Goal: Communication & Community: Answer question/provide support

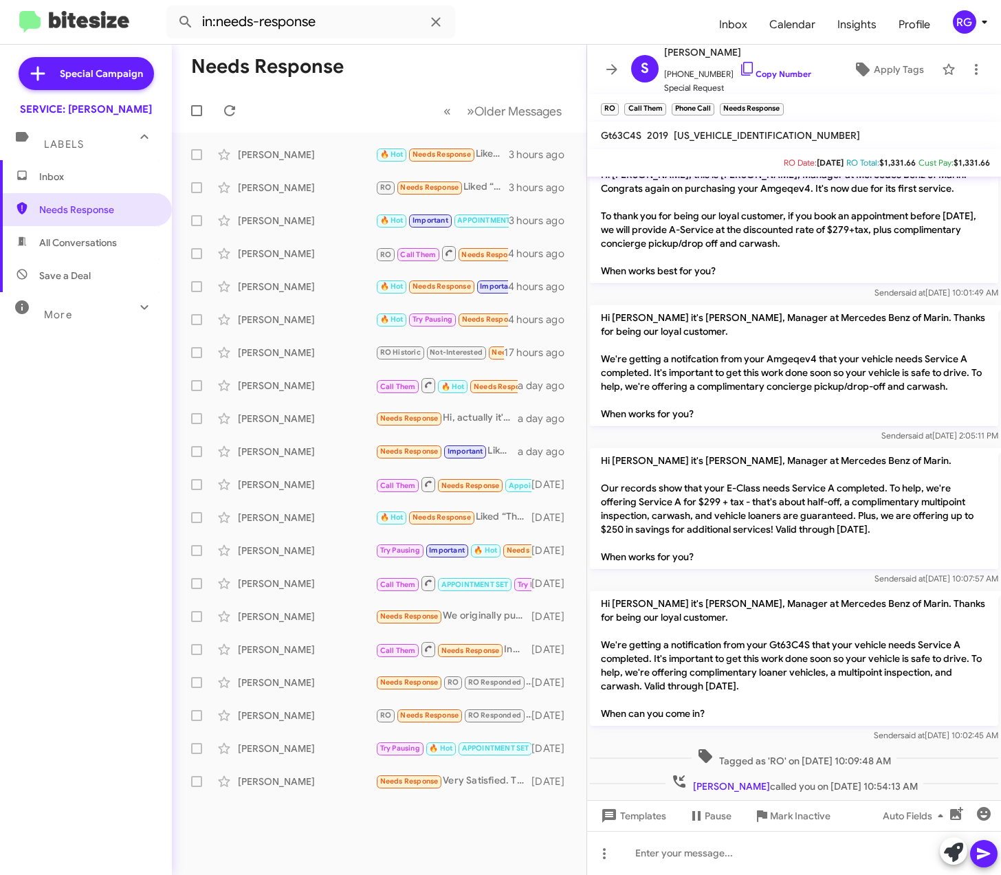
scroll to position [34, 0]
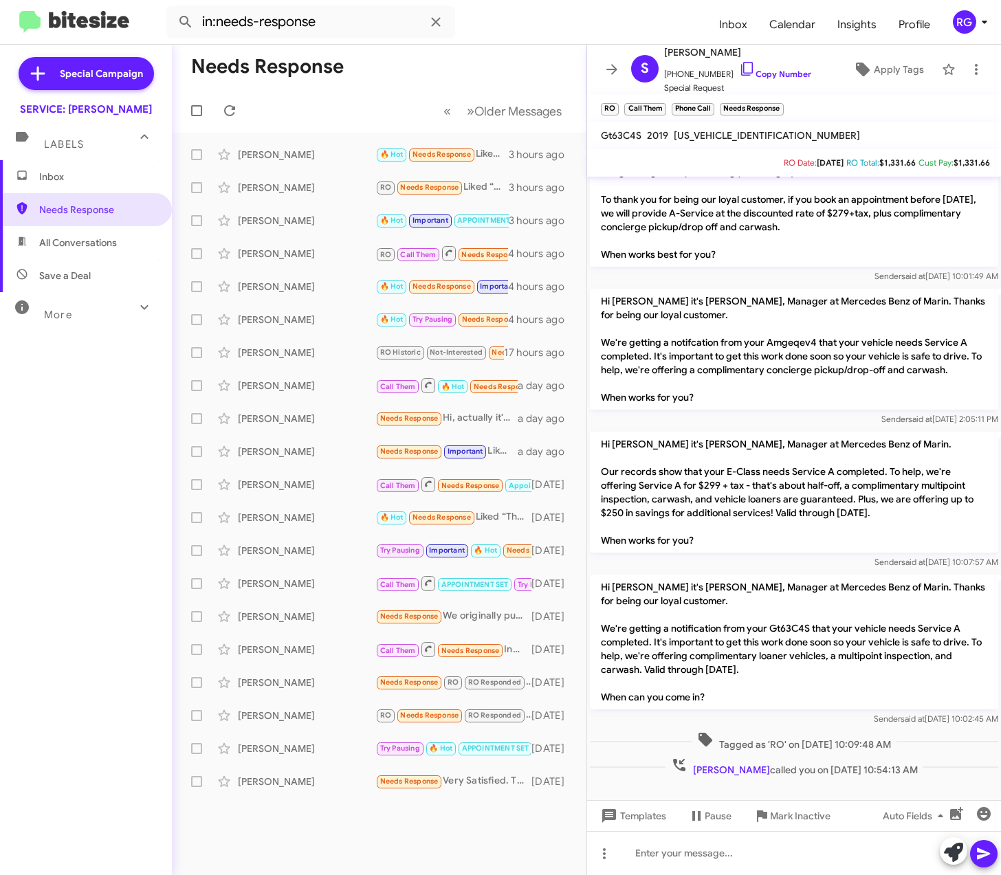
click at [14, 614] on div "Inbox Needs Response All Conversations Save a Deal More Important 🔥 Hot Appoint…" at bounding box center [86, 422] width 172 height 525
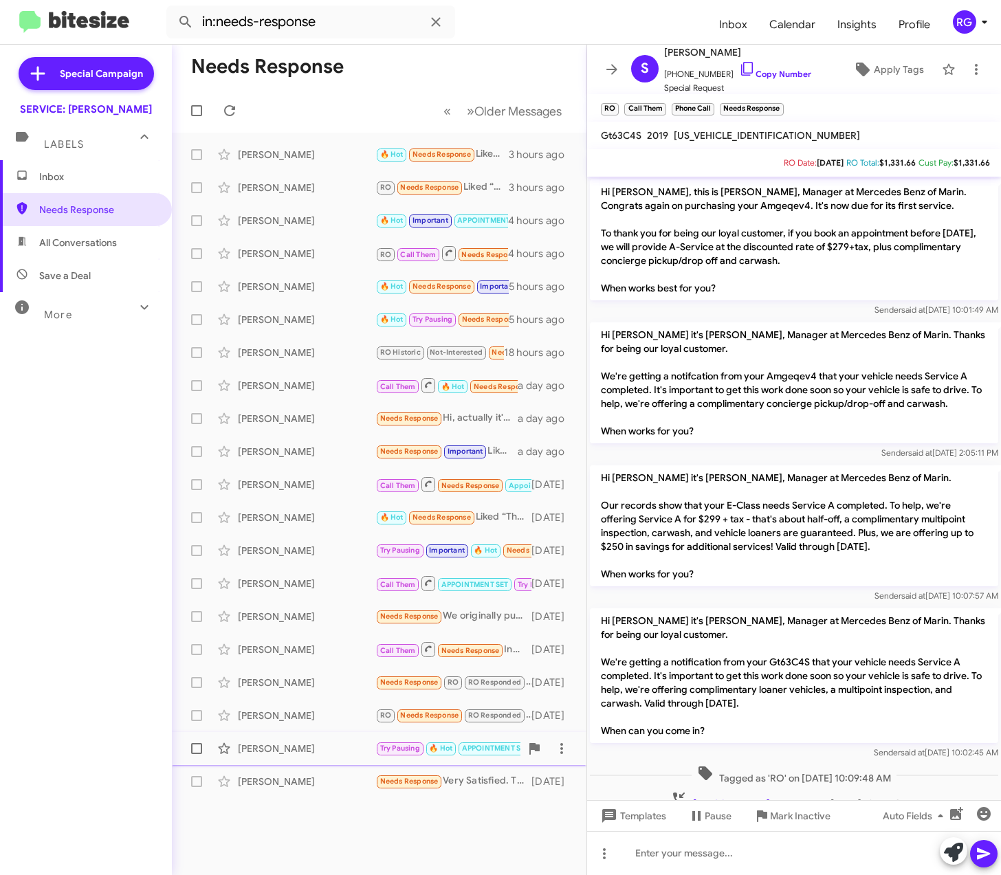
drag, startPoint x: 213, startPoint y: 735, endPoint x: 247, endPoint y: 737, distance: 34.4
click at [246, 735] on mat-sidenav-container "Special Campaign SERVICE: [PERSON_NAME] Labels Inbox Needs Response All Convers…" at bounding box center [500, 460] width 1001 height 830
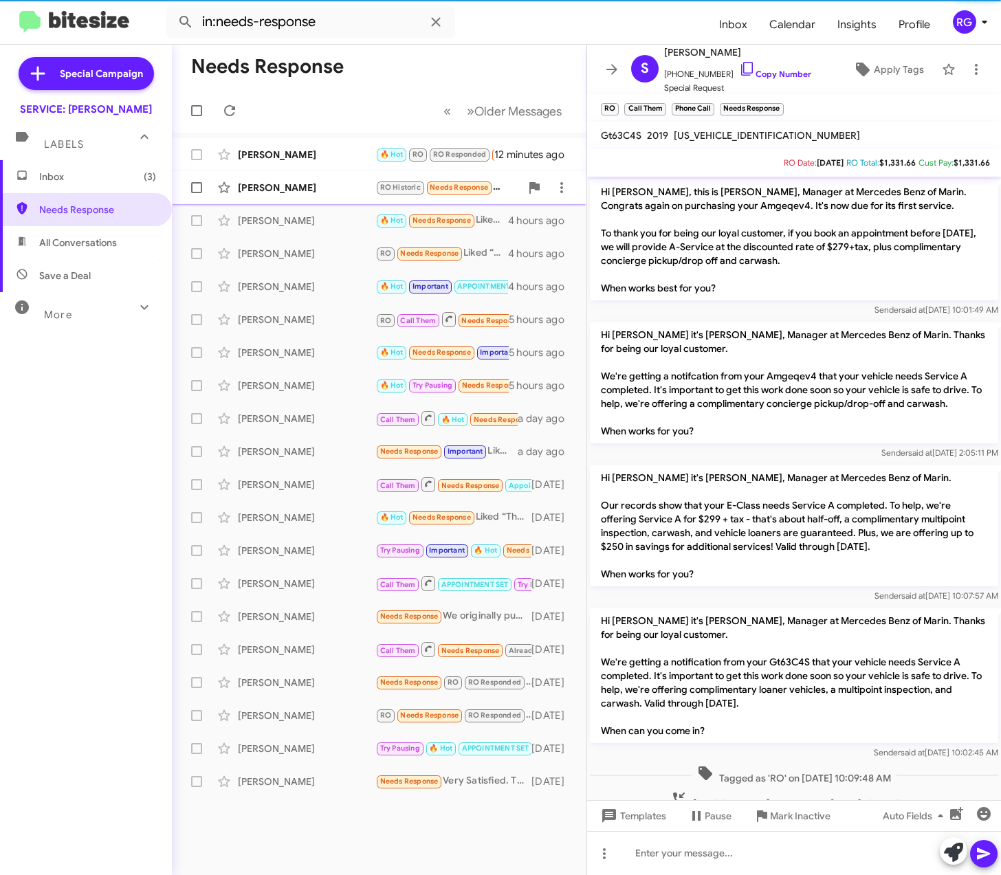
click at [270, 179] on div "Brenda Willett RO Historic Needs Response Please use the number I sent you 510-…" at bounding box center [379, 187] width 392 height 27
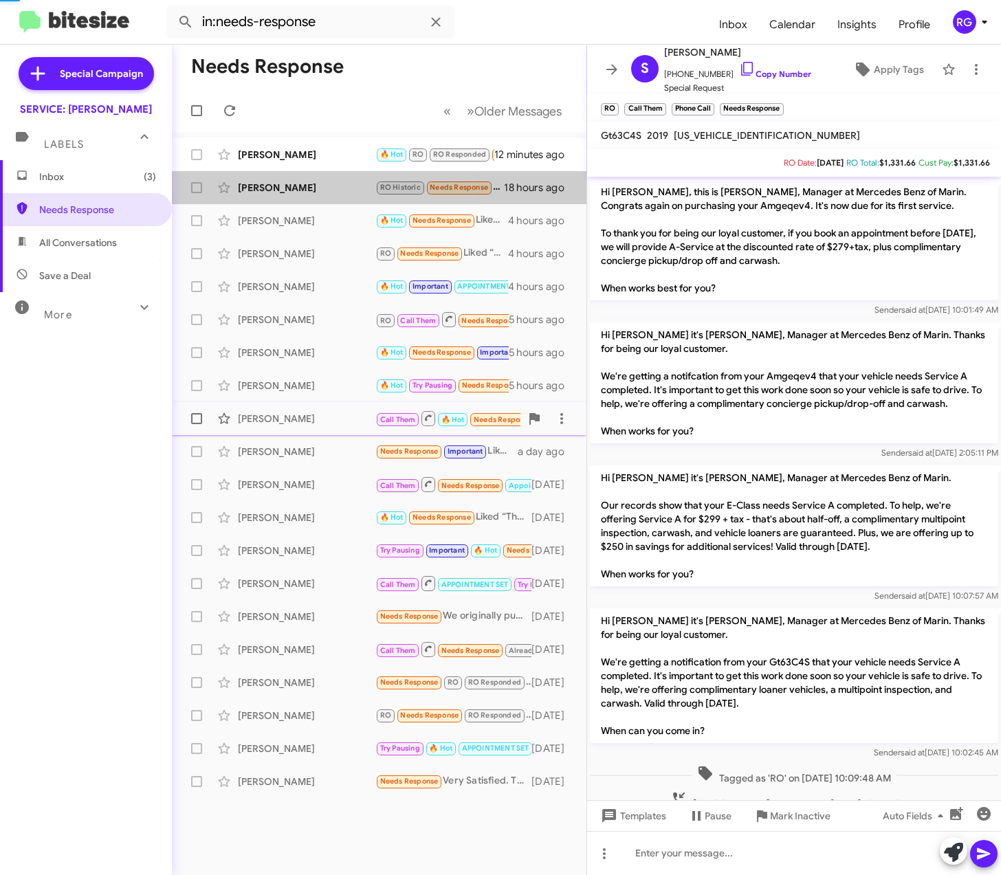
scroll to position [119, 0]
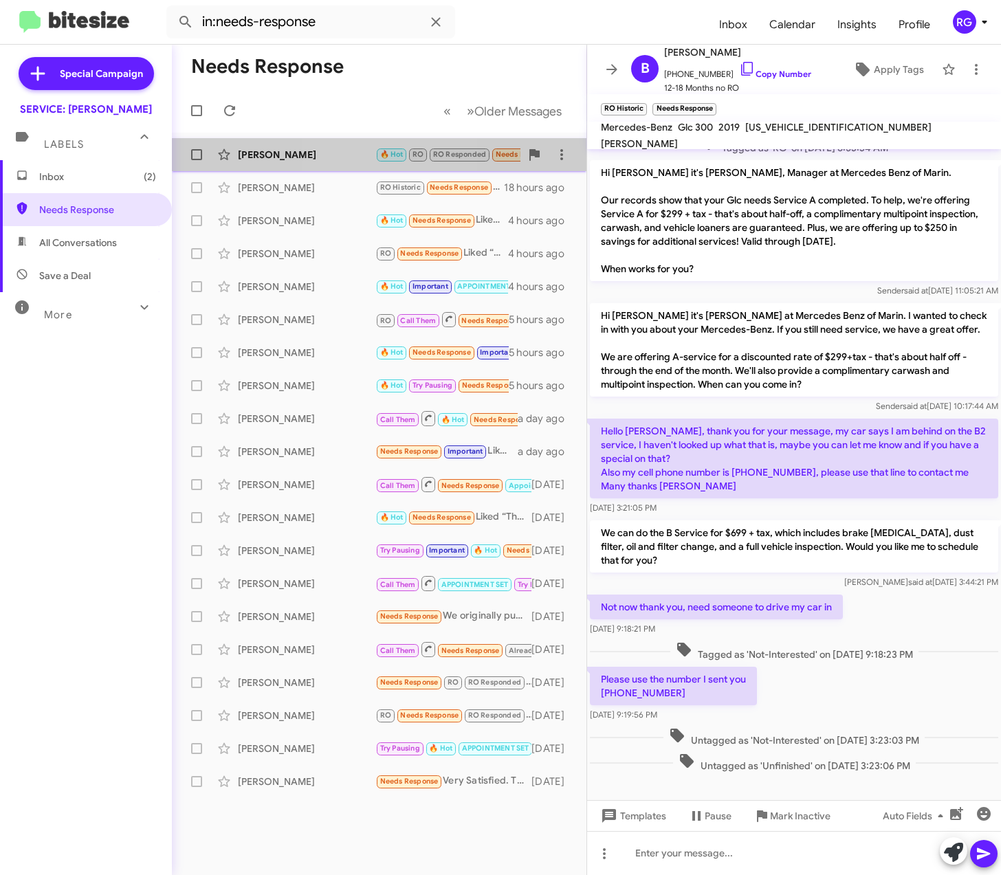
click at [357, 146] on div "John Taylor 🔥 Hot RO RO Responded Needs Response Important Yes 12 minutes ago" at bounding box center [379, 154] width 392 height 27
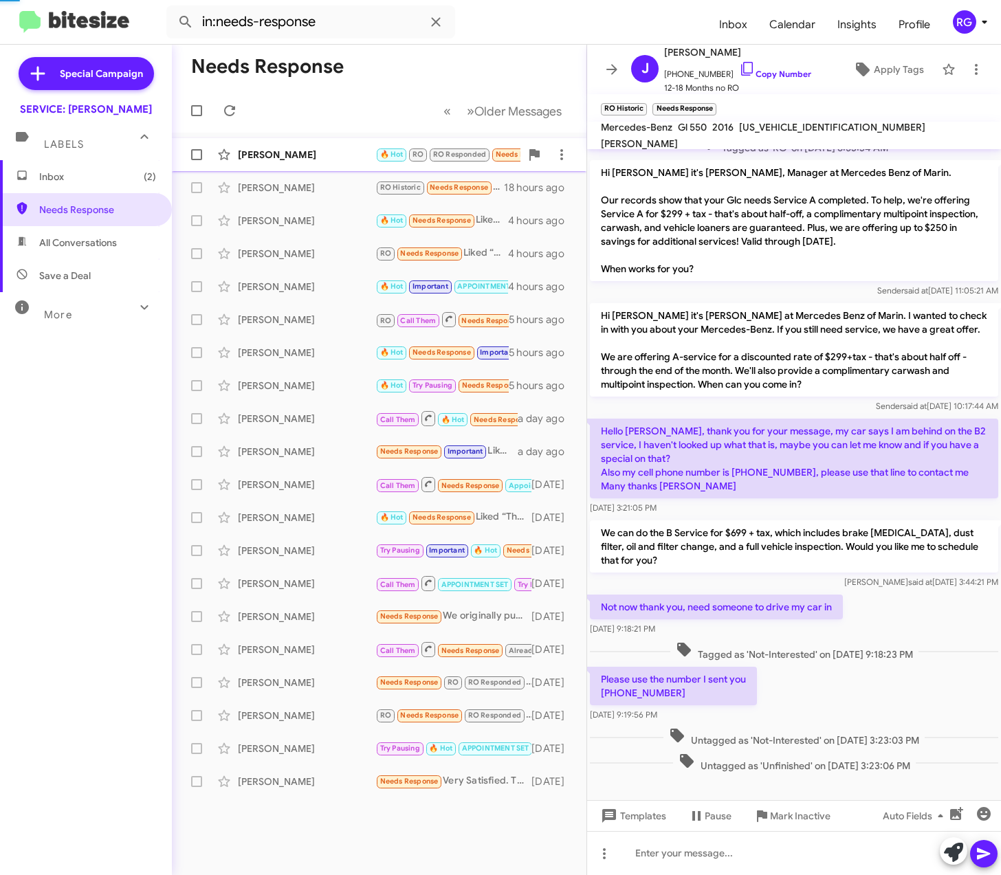
scroll to position [23, 0]
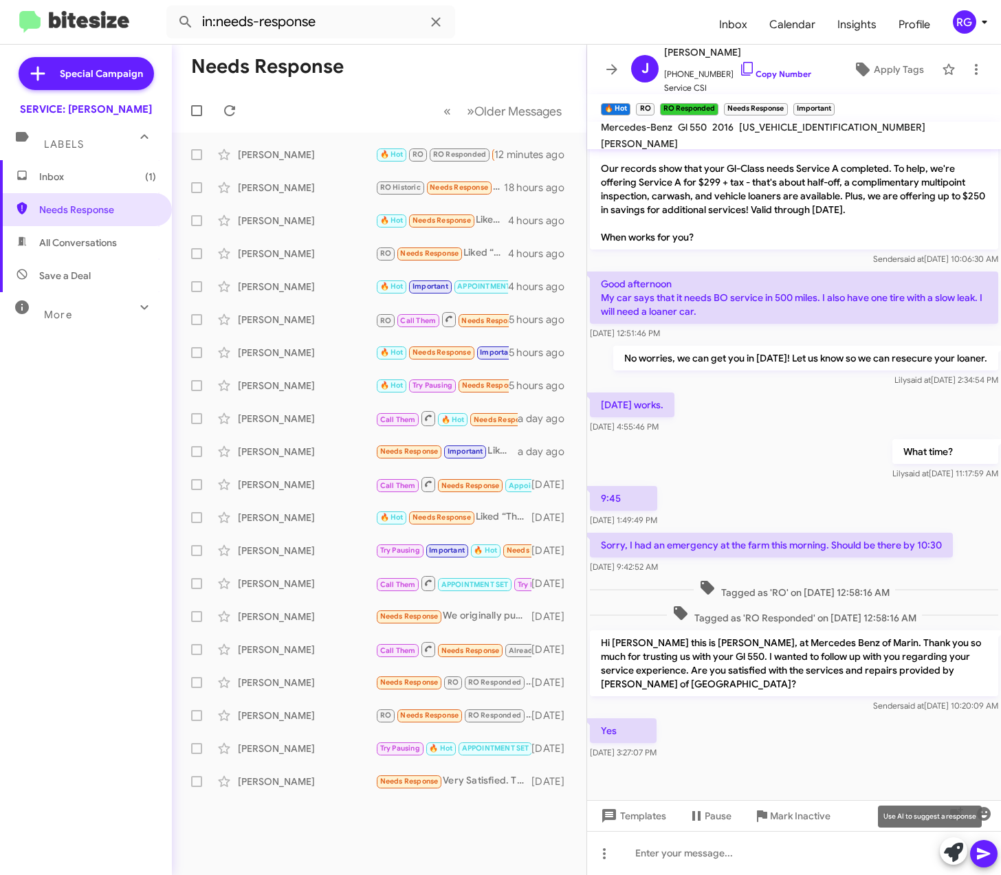
click at [950, 861] on icon at bounding box center [953, 851] width 19 height 19
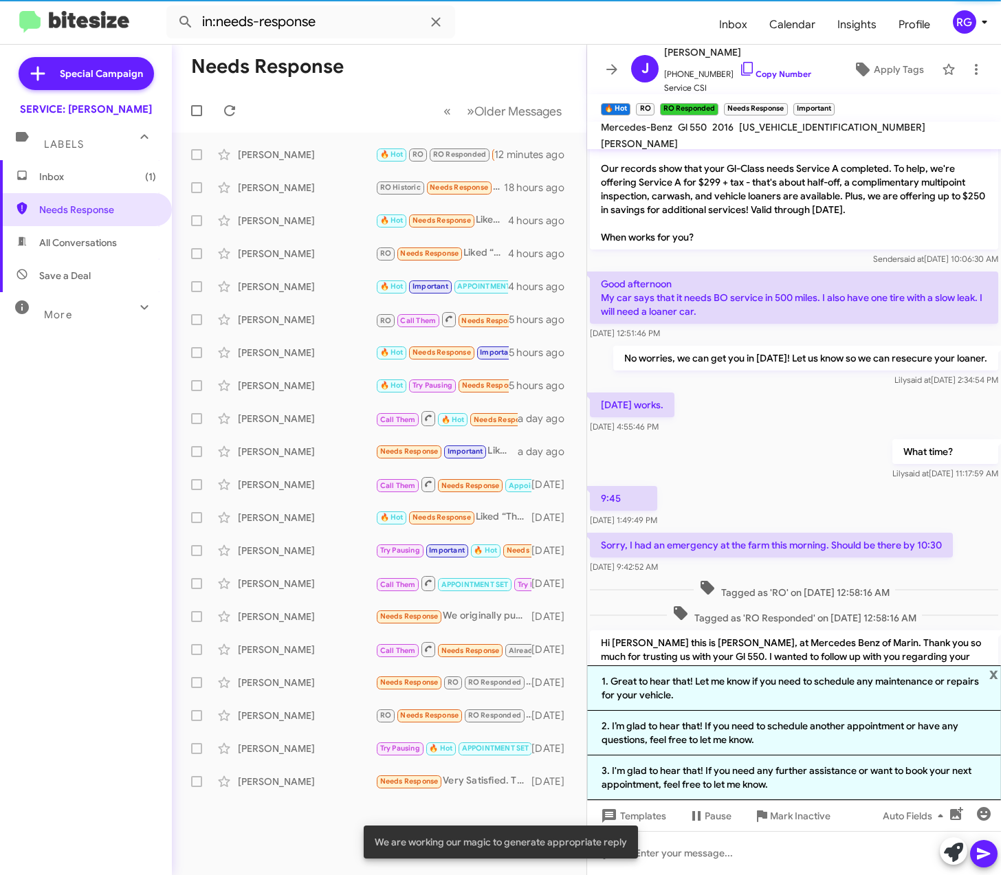
scroll to position [119, 0]
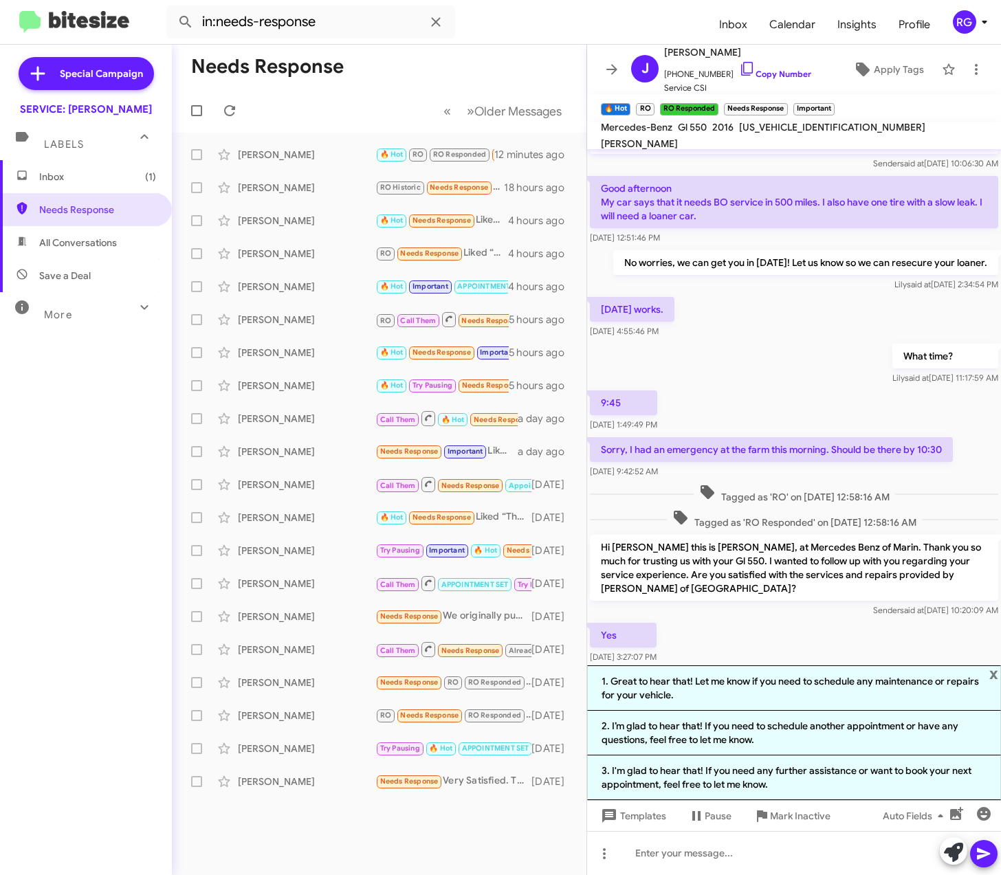
drag, startPoint x: 748, startPoint y: 741, endPoint x: 841, endPoint y: 751, distance: 94.0
click at [750, 741] on li "2. I’m glad to hear that! If you need to schedule another appointment or have a…" at bounding box center [794, 733] width 414 height 45
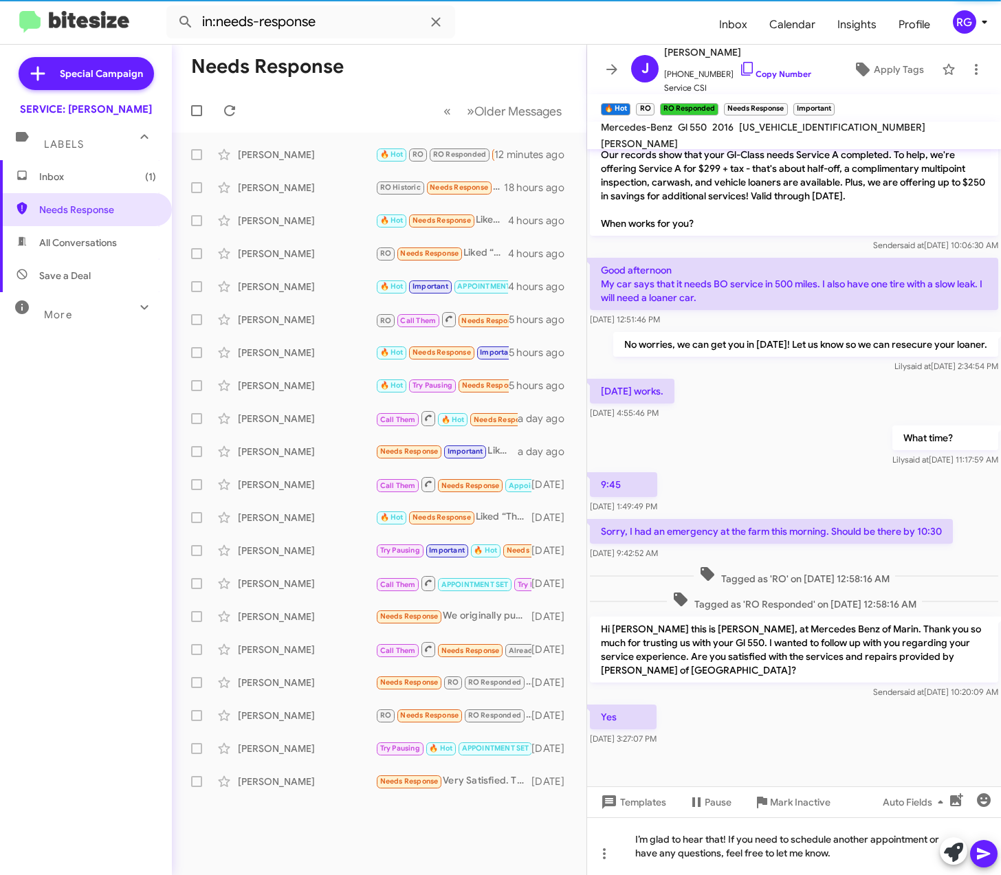
click at [996, 863] on div at bounding box center [968, 852] width 58 height 30
click at [991, 855] on icon at bounding box center [983, 853] width 16 height 16
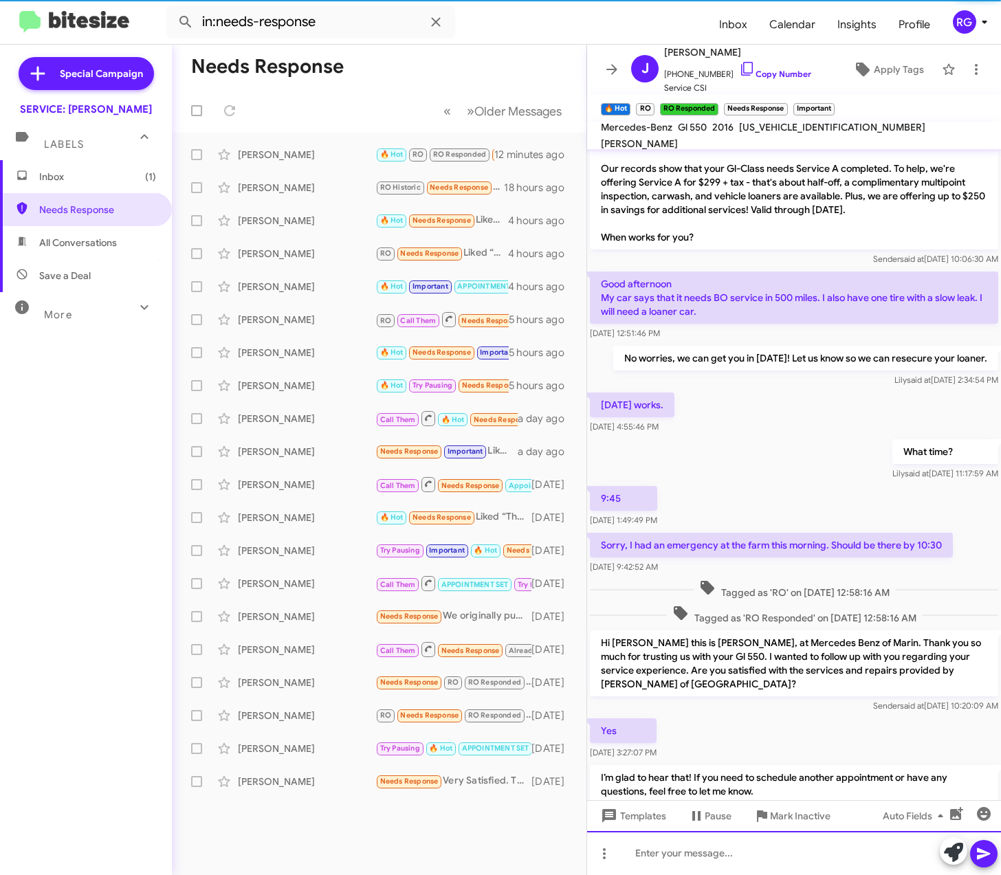
scroll to position [88, 0]
